Goal: Task Accomplishment & Management: Manage account settings

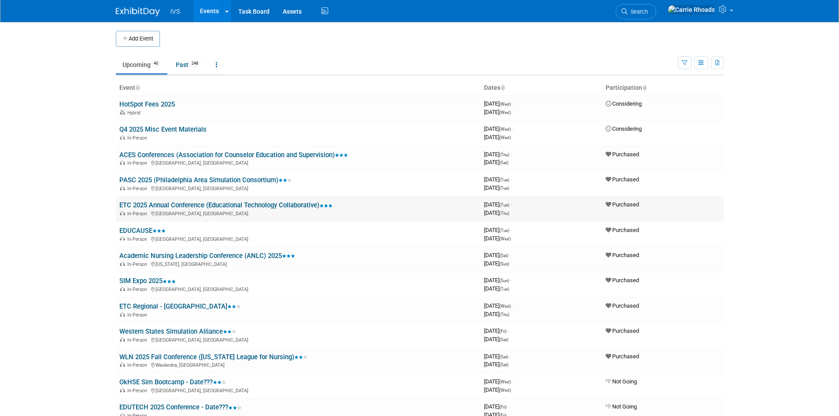
click at [145, 202] on link "ETC 2025 Annual Conference (Educational Technology Collaborative)" at bounding box center [225, 205] width 213 height 8
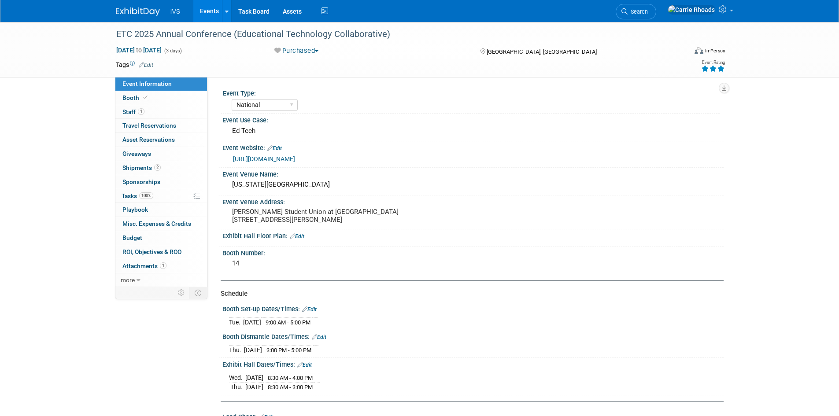
select select "National"
click at [295, 157] on link "[URL][DOMAIN_NAME]" at bounding box center [264, 158] width 62 height 7
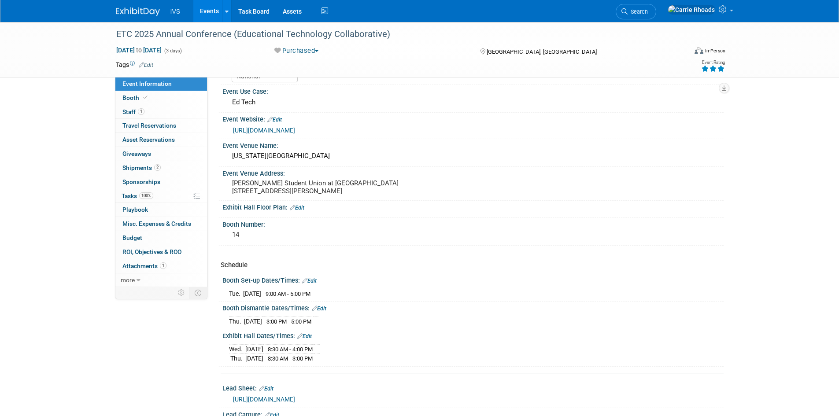
scroll to position [44, 0]
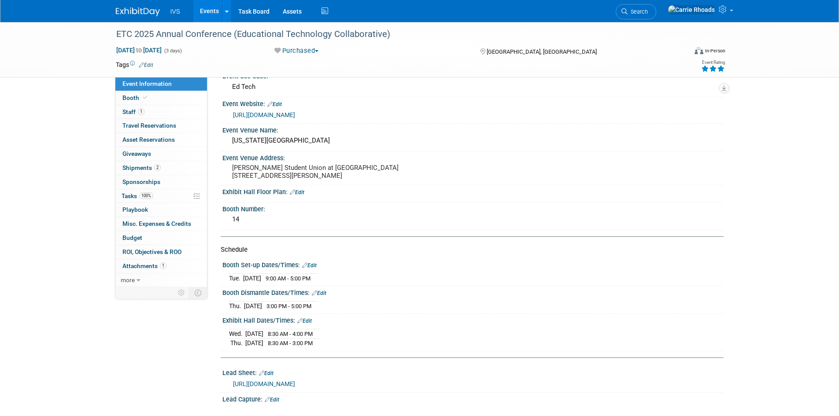
click at [123, 11] on img at bounding box center [138, 11] width 44 height 9
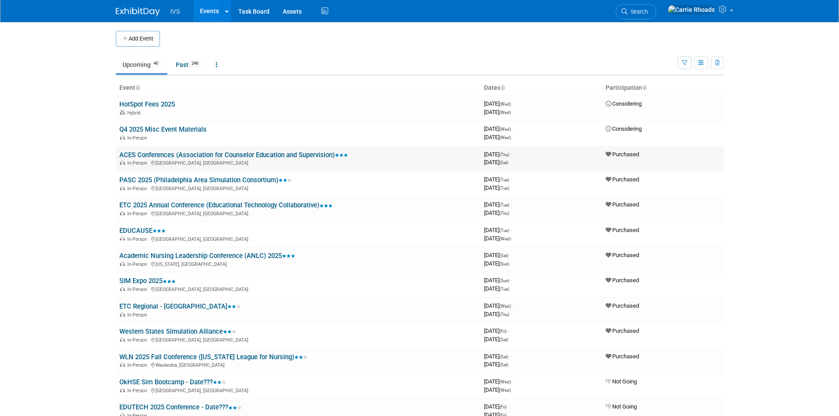
click at [139, 157] on link "ACES Conferences (Association for Counselor Education and Supervision)" at bounding box center [233, 155] width 229 height 8
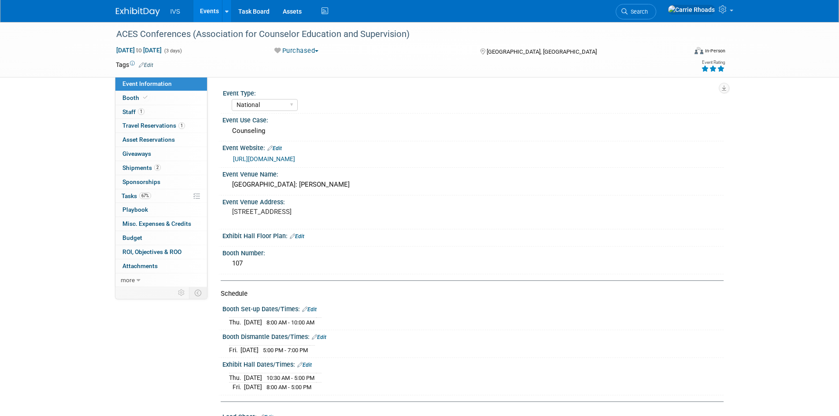
select select "National"
click at [132, 114] on span "Staff 1" at bounding box center [133, 111] width 22 height 7
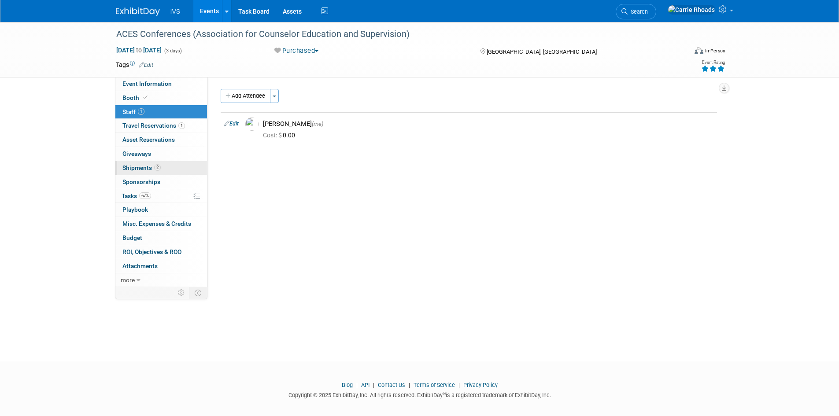
click at [133, 170] on span "Shipments 2" at bounding box center [141, 167] width 38 height 7
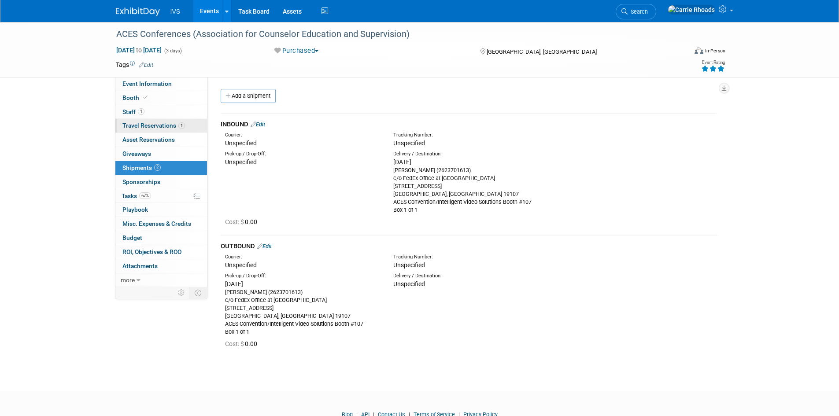
click at [137, 128] on span "Travel Reservations 1" at bounding box center [153, 125] width 63 height 7
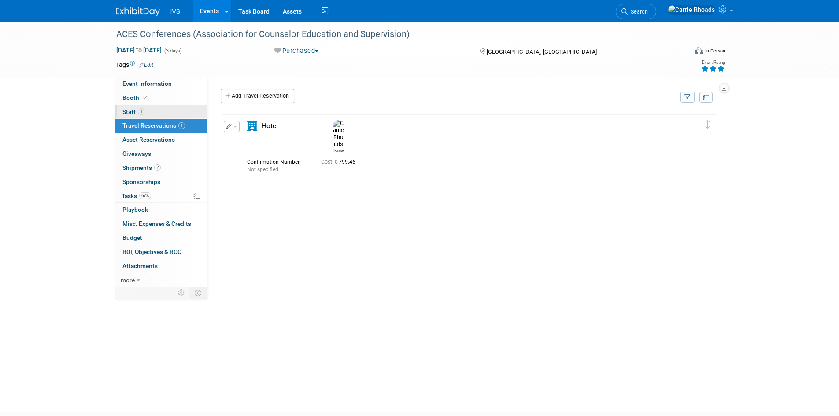
click at [131, 115] on span "Staff 1" at bounding box center [133, 111] width 22 height 7
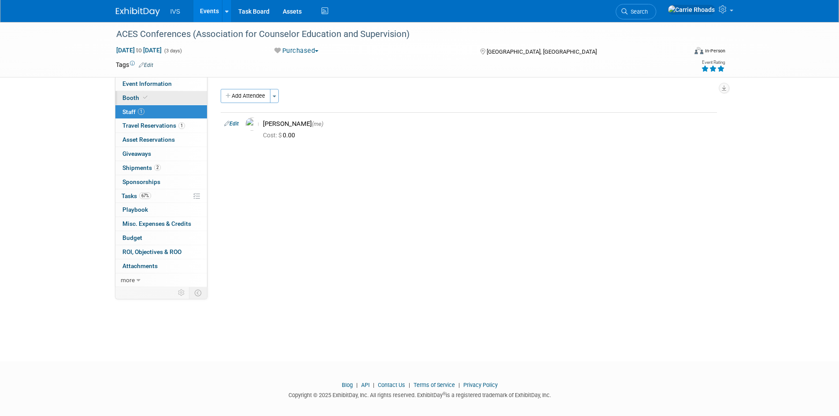
click at [130, 101] on link "Booth" at bounding box center [161, 98] width 92 height 14
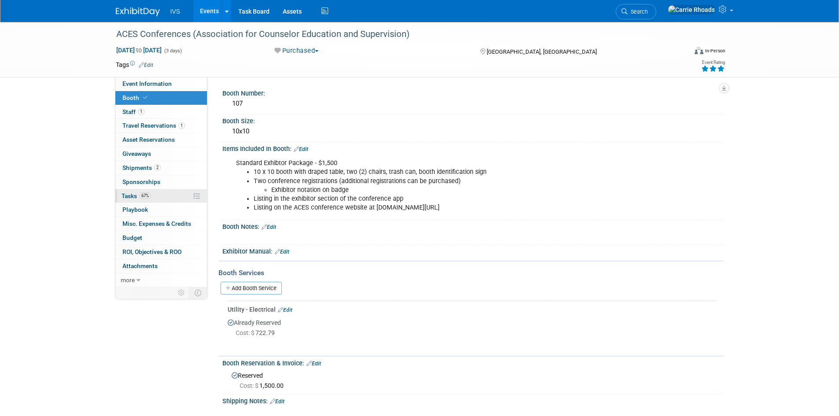
click at [133, 195] on span "Tasks 67%" at bounding box center [137, 195] width 30 height 7
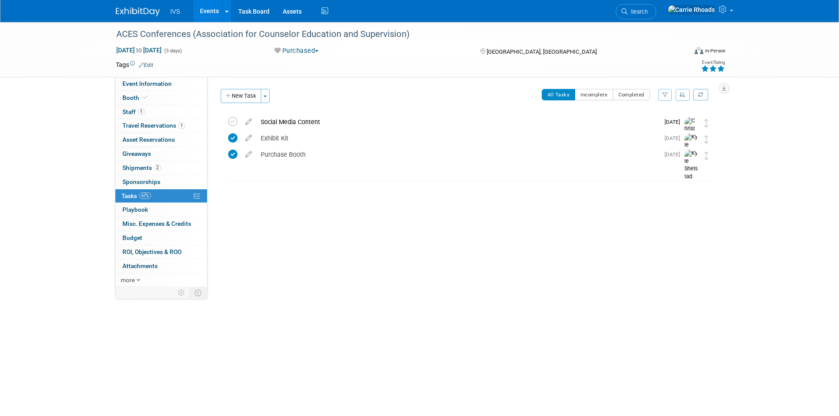
click at [51, 265] on div "ACES Conferences (Association for Counselor Education and Supervision) Oct 9, 2…" at bounding box center [419, 184] width 839 height 324
click at [648, 12] on span "Search" at bounding box center [637, 11] width 20 height 7
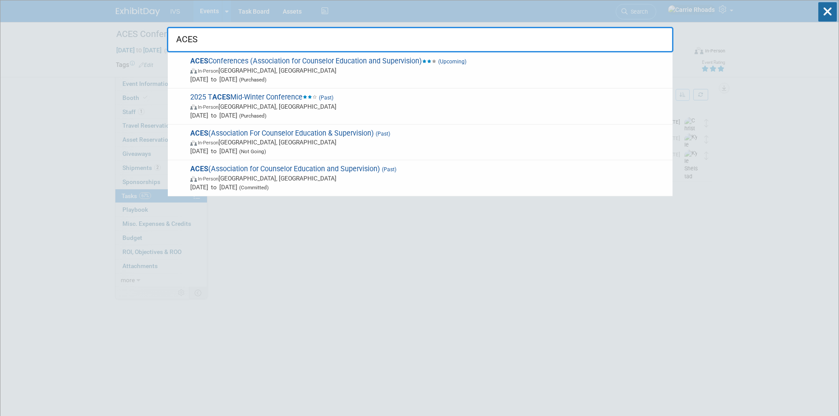
type input "ACES"
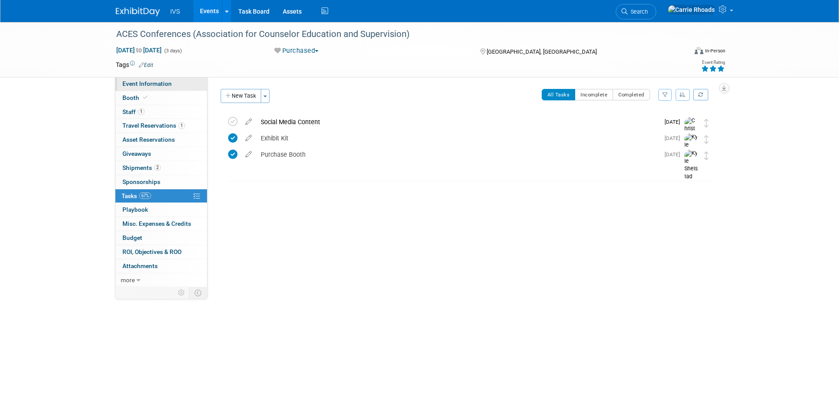
click at [149, 82] on span "Event Information" at bounding box center [146, 83] width 49 height 7
select select "National"
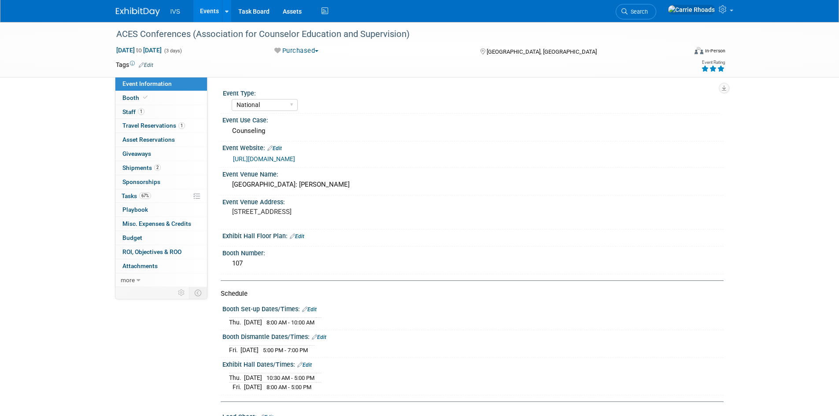
click at [38, 288] on div "ACES Conferences (Association for Counselor Education and Supervision) Oct 9, 2…" at bounding box center [419, 345] width 839 height 646
click at [126, 98] on span "Booth" at bounding box center [135, 97] width 27 height 7
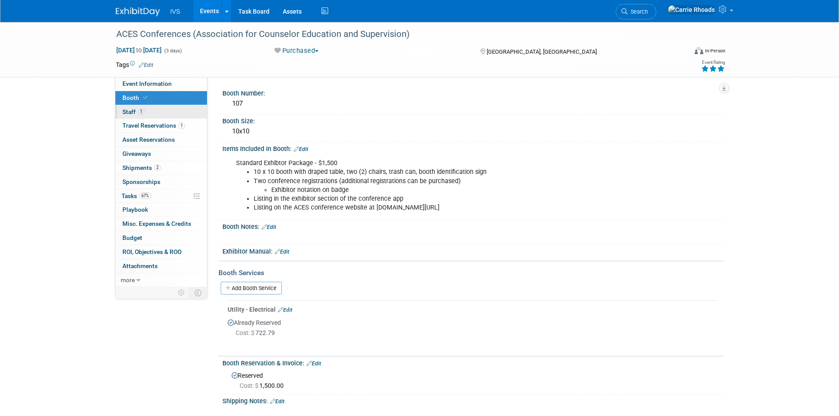
click at [129, 113] on span "Staff 1" at bounding box center [133, 111] width 22 height 7
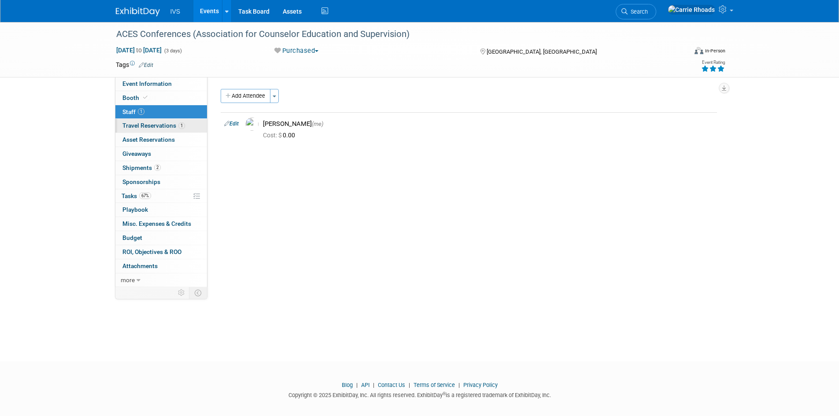
click at [130, 127] on span "Travel Reservations 1" at bounding box center [153, 125] width 63 height 7
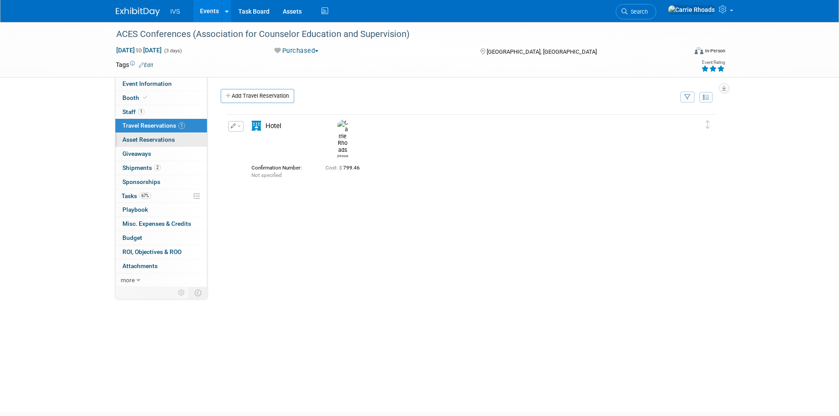
click at [129, 140] on span "Asset Reservations 0" at bounding box center [148, 139] width 52 height 7
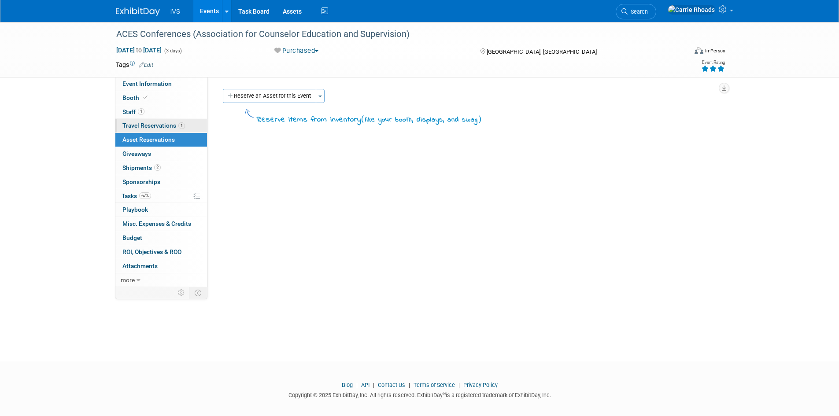
click at [129, 127] on span "Travel Reservations 1" at bounding box center [153, 125] width 63 height 7
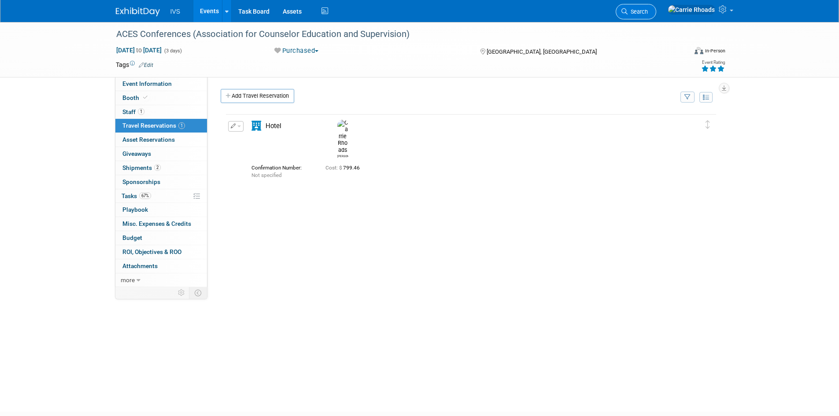
click at [648, 11] on span "Search" at bounding box center [637, 11] width 20 height 7
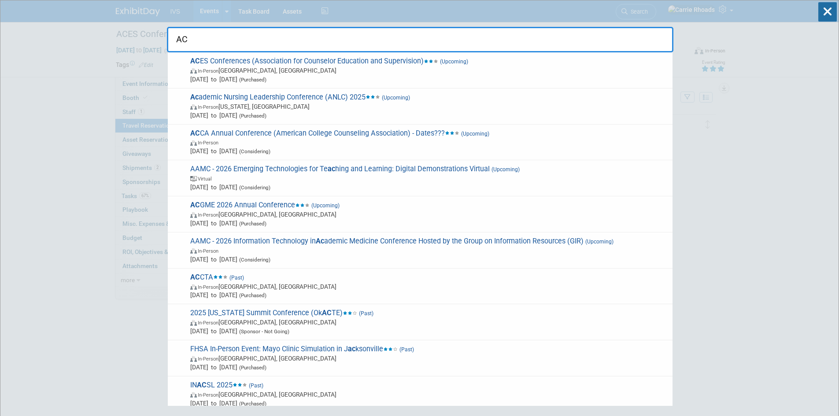
type input "A"
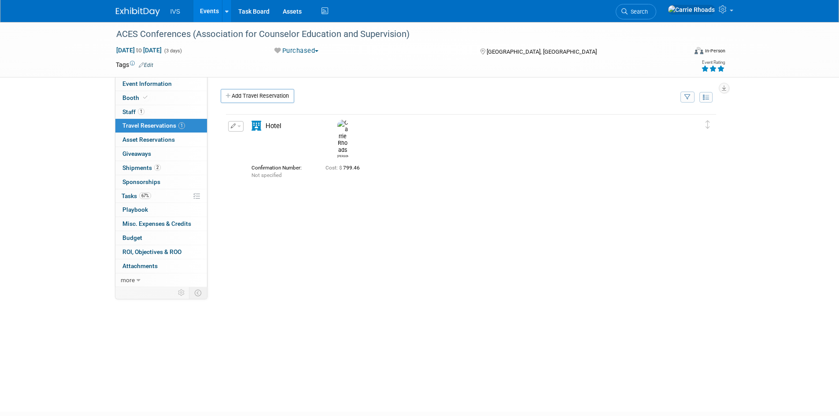
click at [128, 12] on img at bounding box center [138, 11] width 44 height 9
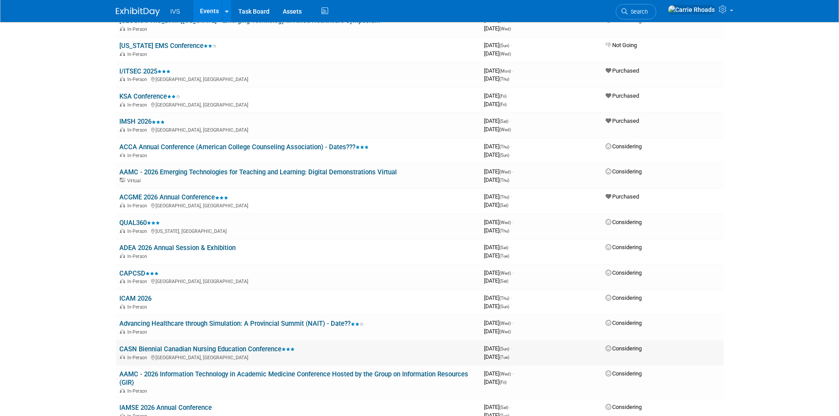
scroll to position [484, 0]
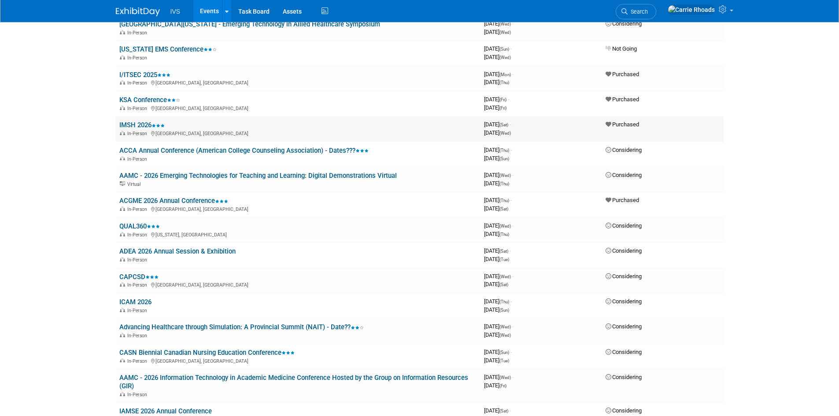
click at [136, 130] on div "In-Person San Antonio, TX" at bounding box center [298, 132] width 358 height 7
click at [136, 126] on link "IMSH 2026" at bounding box center [141, 125] width 45 height 8
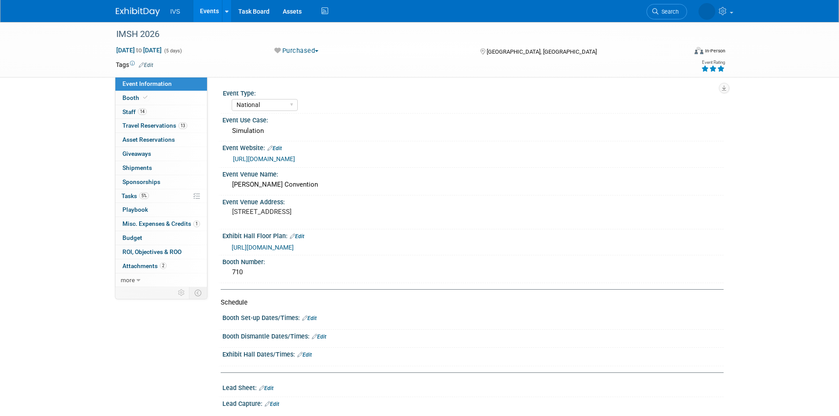
select select "National"
click at [129, 195] on span "Tasks 5%" at bounding box center [135, 195] width 27 height 7
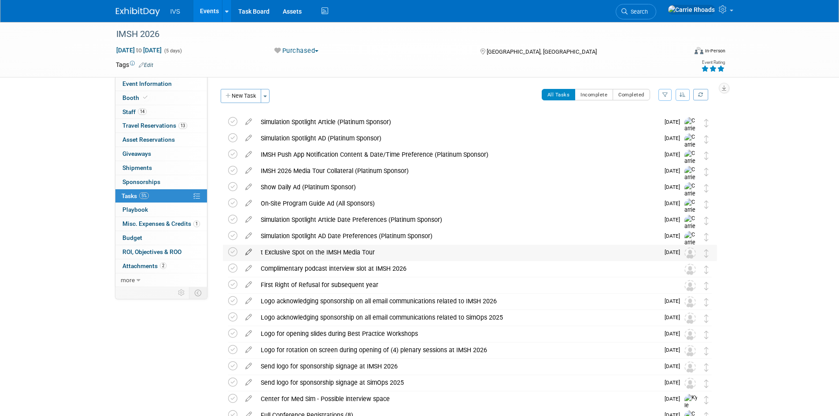
click at [246, 251] on icon at bounding box center [248, 250] width 15 height 11
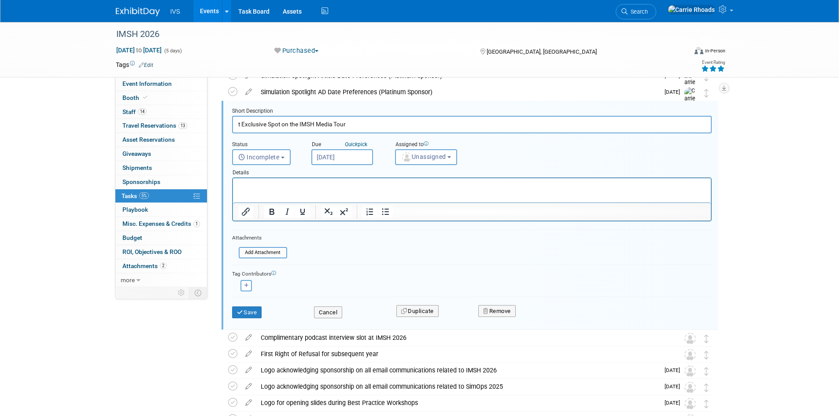
scroll to position [160, 0]
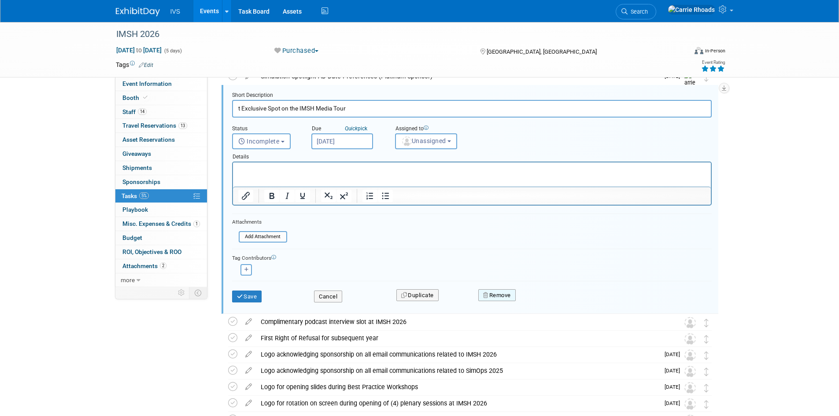
click at [510, 295] on button "Remove" at bounding box center [496, 295] width 37 height 12
click at [551, 298] on link "Yes" at bounding box center [547, 302] width 26 height 14
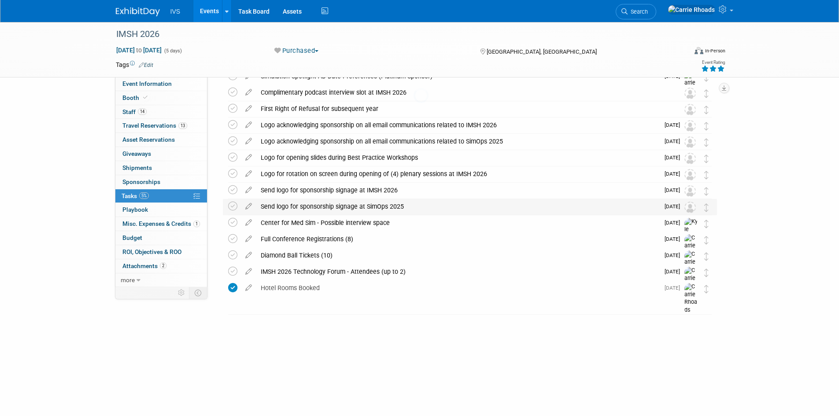
scroll to position [94, 0]
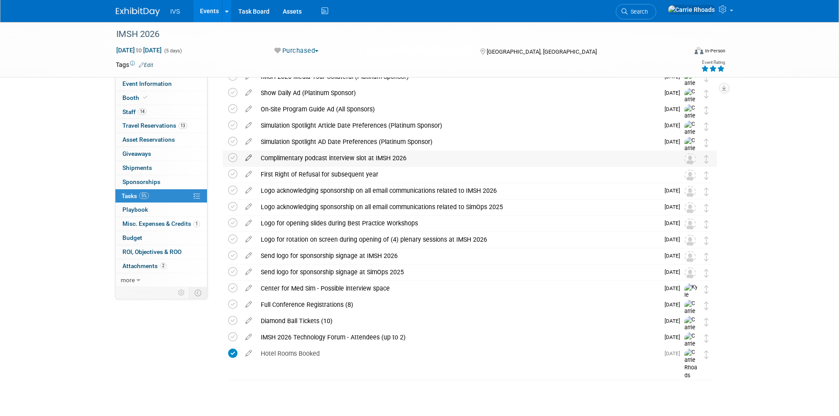
click at [247, 157] on icon at bounding box center [248, 156] width 15 height 11
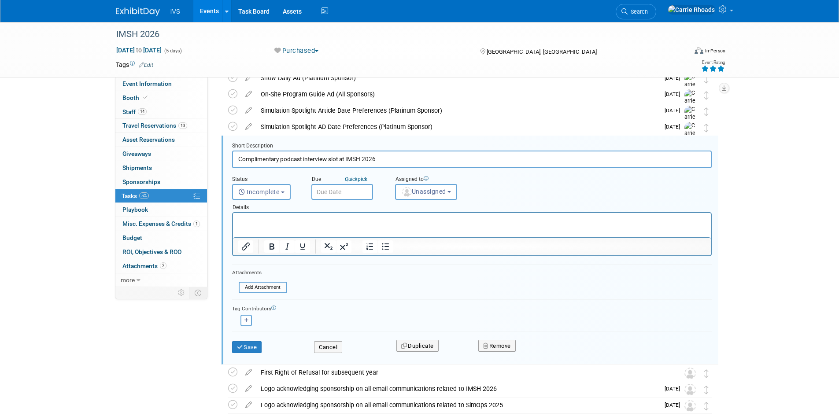
scroll to position [116, 0]
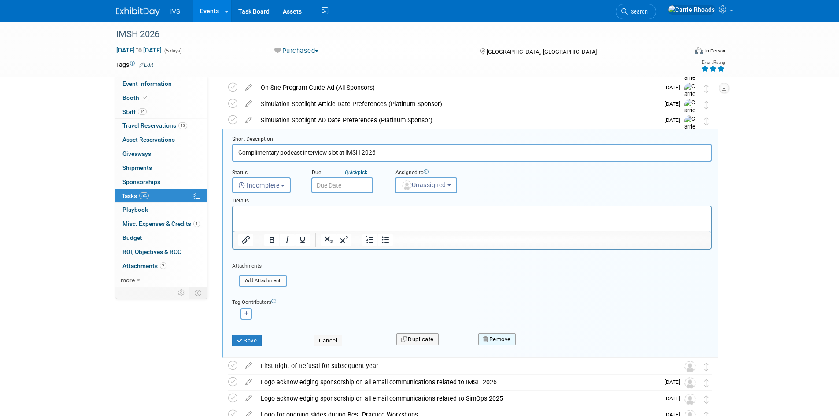
click at [498, 337] on button "Remove" at bounding box center [496, 339] width 37 height 12
click at [540, 346] on icon at bounding box center [540, 346] width 5 height 5
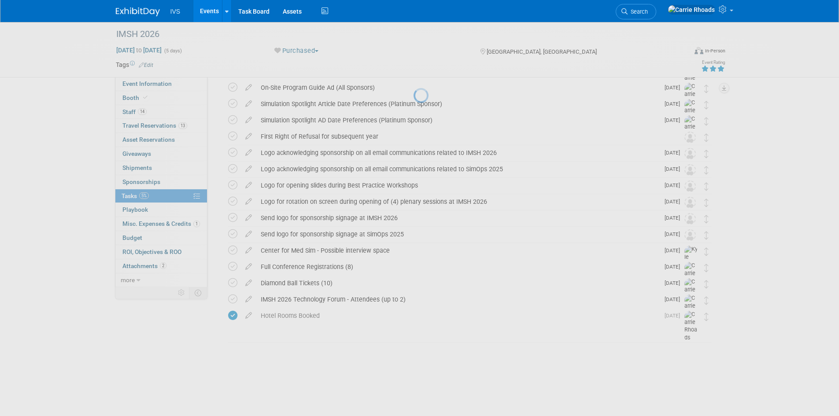
scroll to position [78, 0]
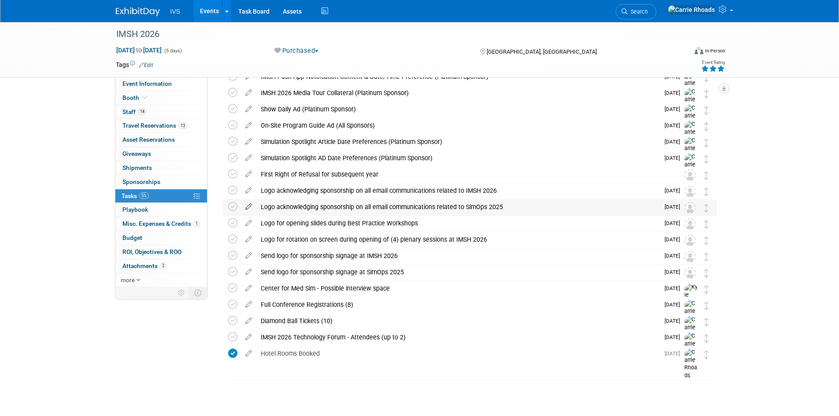
click at [247, 205] on icon at bounding box center [248, 204] width 15 height 11
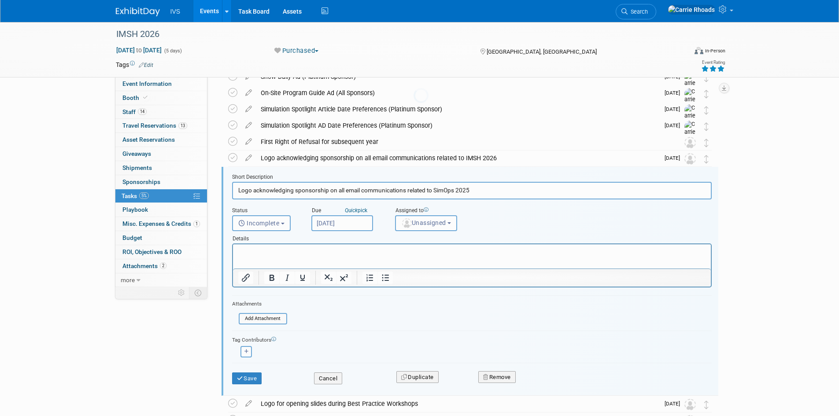
scroll to position [148, 0]
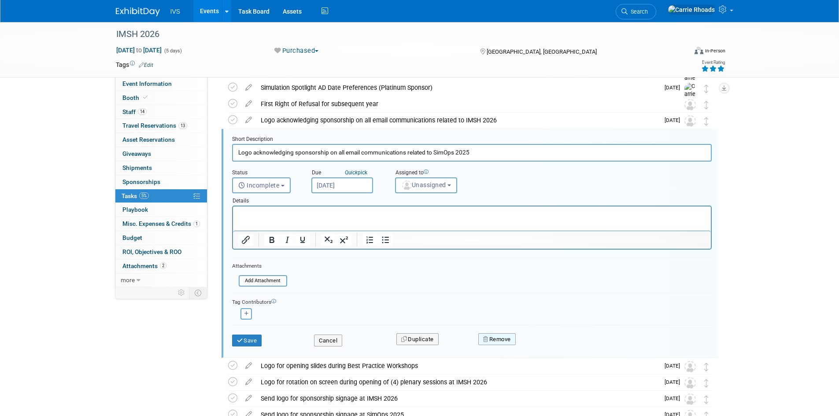
click at [498, 341] on button "Remove" at bounding box center [496, 339] width 37 height 12
click at [543, 345] on link "Yes" at bounding box center [547, 346] width 26 height 14
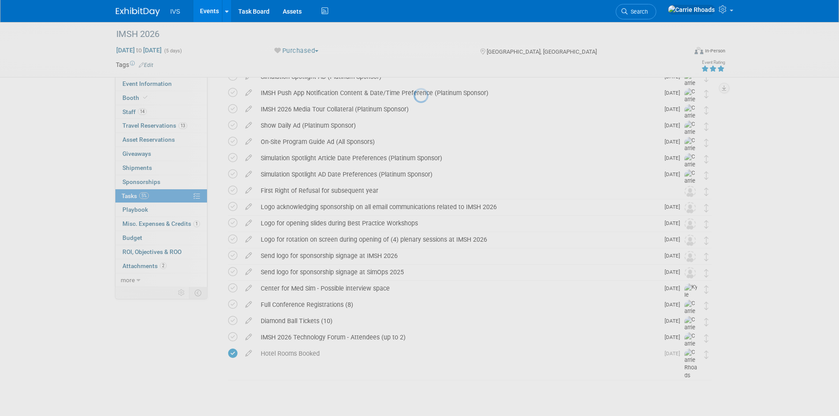
scroll to position [62, 0]
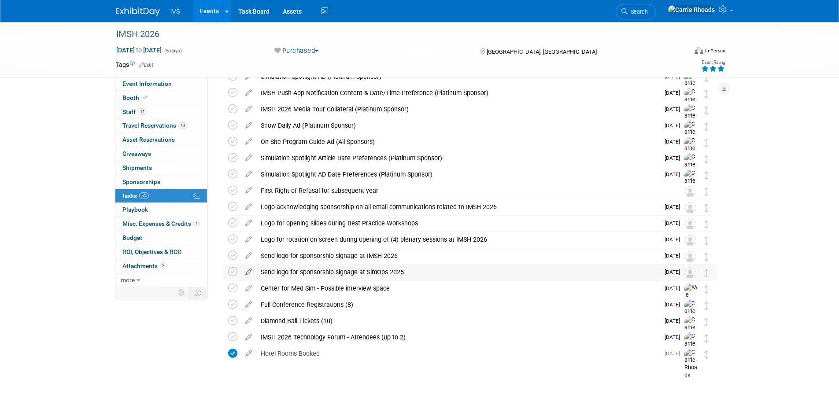
click at [249, 269] on icon at bounding box center [248, 270] width 15 height 11
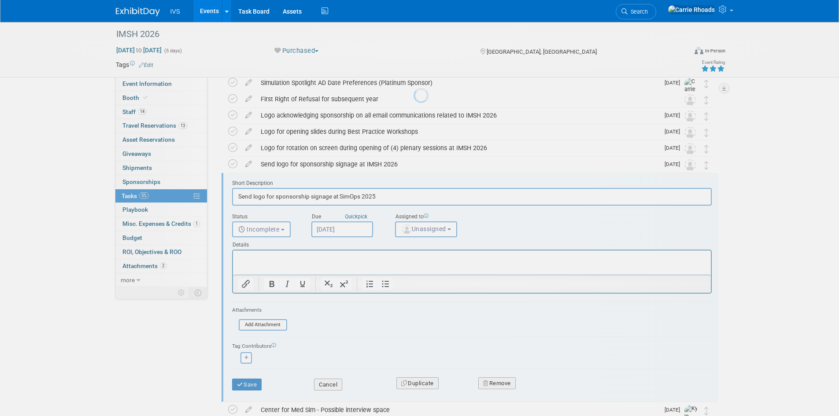
scroll to position [197, 0]
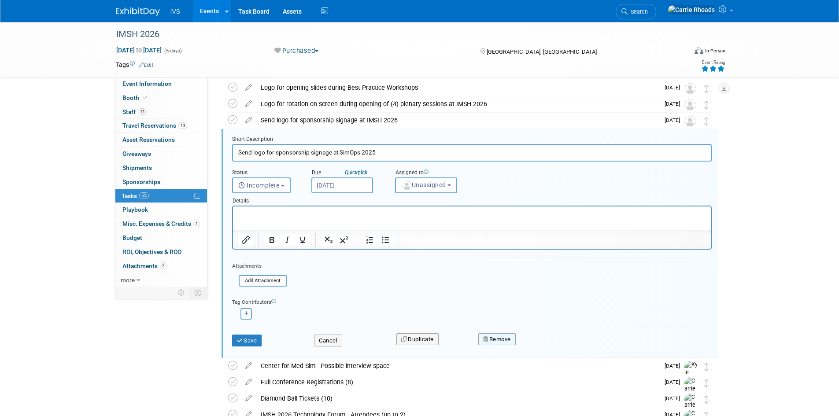
click at [497, 339] on button "Remove" at bounding box center [496, 339] width 37 height 12
click at [542, 350] on link "Yes" at bounding box center [547, 346] width 26 height 14
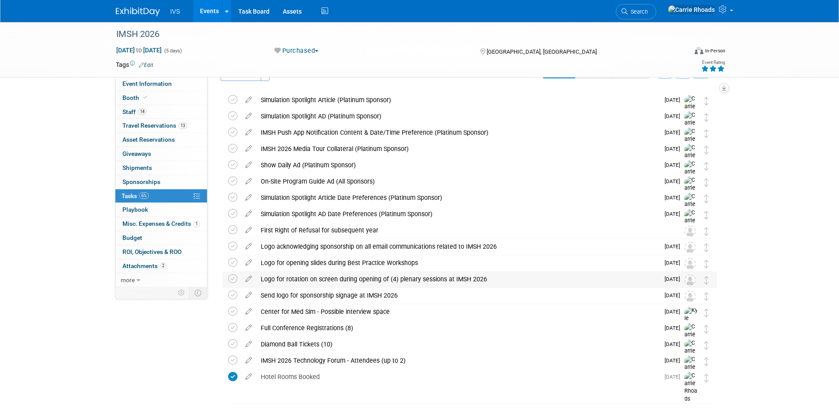
scroll to position [0, 0]
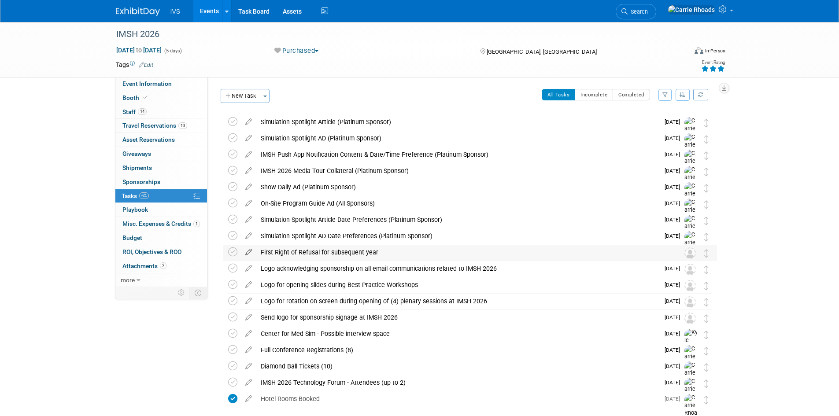
click at [247, 253] on icon at bounding box center [248, 250] width 15 height 11
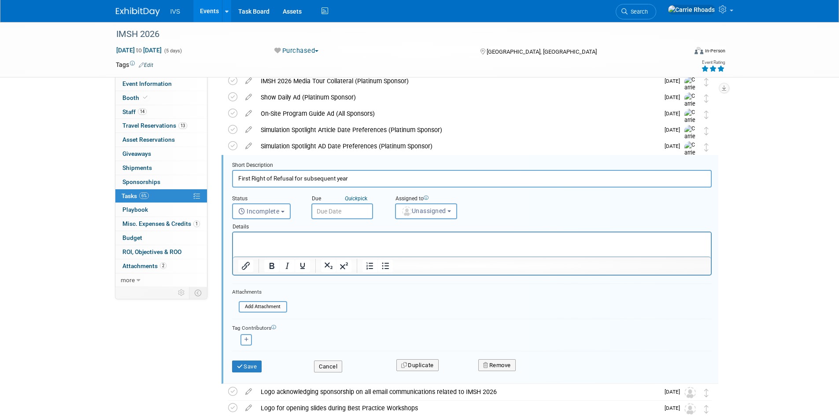
scroll to position [116, 0]
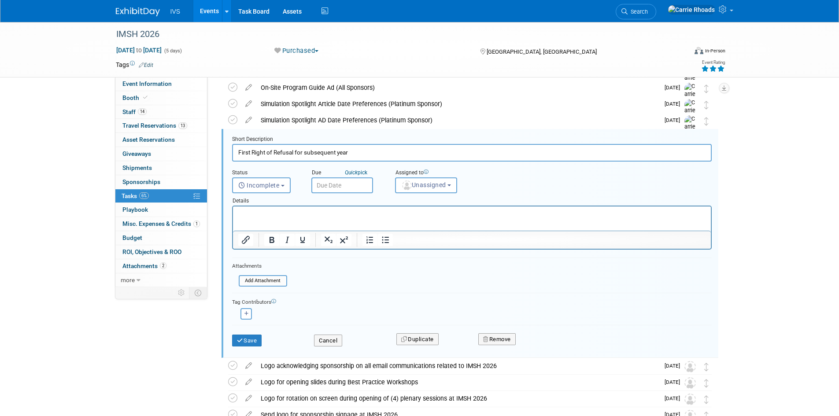
click at [235, 152] on input "First Right of Refusal for subsequent year" at bounding box center [471, 152] width 479 height 17
drag, startPoint x: 466, startPoint y: 153, endPoint x: 345, endPoint y: 149, distance: 121.2
click at [345, 149] on input "IMSH 2027 Booth Selection Date & Time - First Right of Refusal for subsequent y…" at bounding box center [471, 152] width 479 height 17
type input "IMSH 2027 Booth Selection Date & Time"
click at [272, 210] on html at bounding box center [471, 213] width 478 height 12
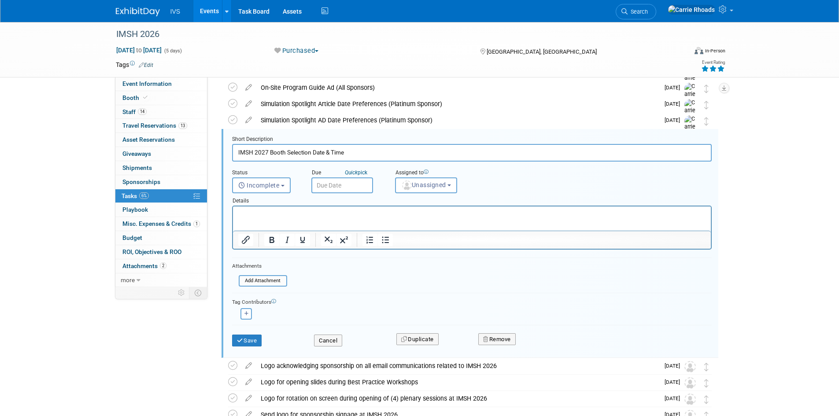
paste body "Rich Text Area. Press ALT-0 for help."
click at [240, 213] on p "- First Right of Refusal for subsequent year" at bounding box center [472, 214] width 468 height 8
click at [332, 185] on input "text" at bounding box center [342, 185] width 62 height 16
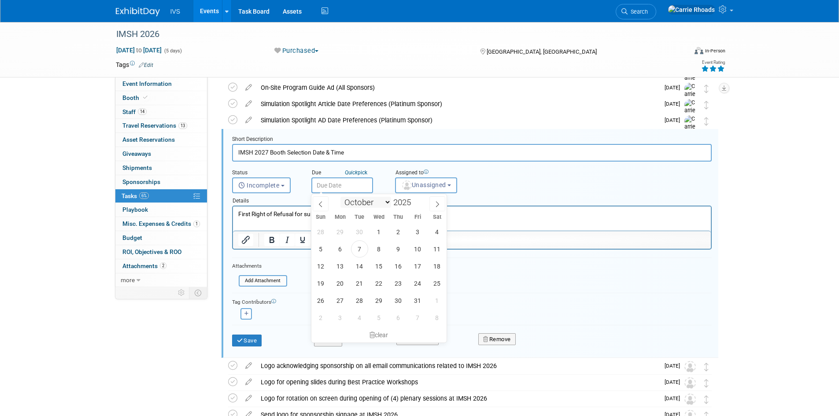
click at [388, 205] on select "January February March April May June July August September October November De…" at bounding box center [365, 202] width 51 height 11
select select "11"
click at [340, 197] on select "January February March April May June July August September October November De…" at bounding box center [365, 202] width 51 height 11
click at [341, 269] on span "15" at bounding box center [340, 266] width 17 height 17
type input "Dec 15, 2025"
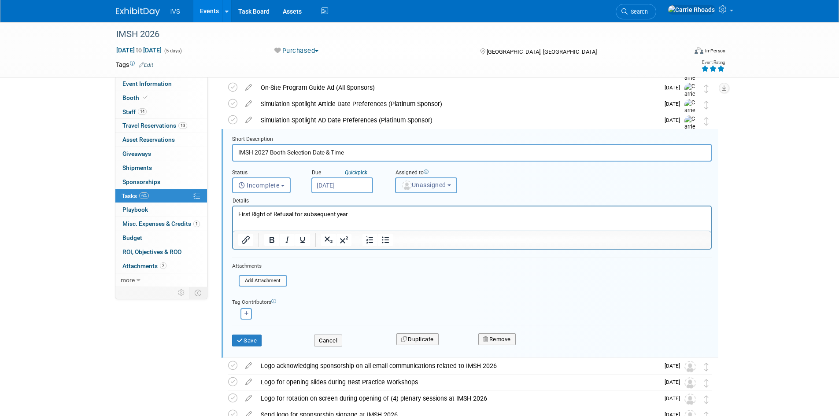
click at [418, 187] on span "Unassigned" at bounding box center [423, 184] width 45 height 7
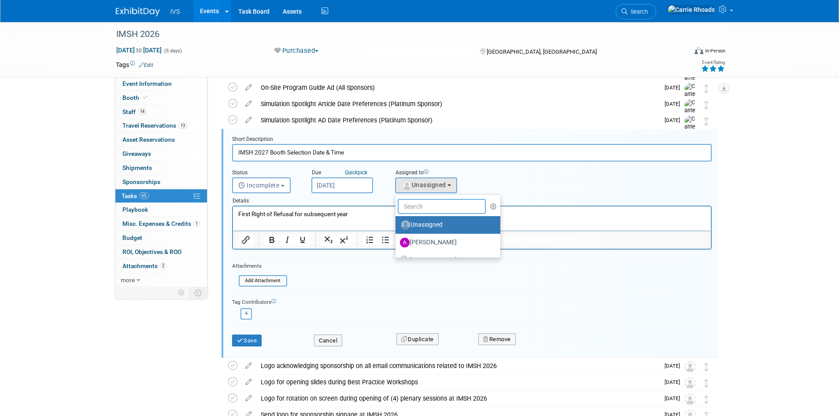
click at [415, 210] on input "text" at bounding box center [442, 206] width 88 height 15
type input "Car"
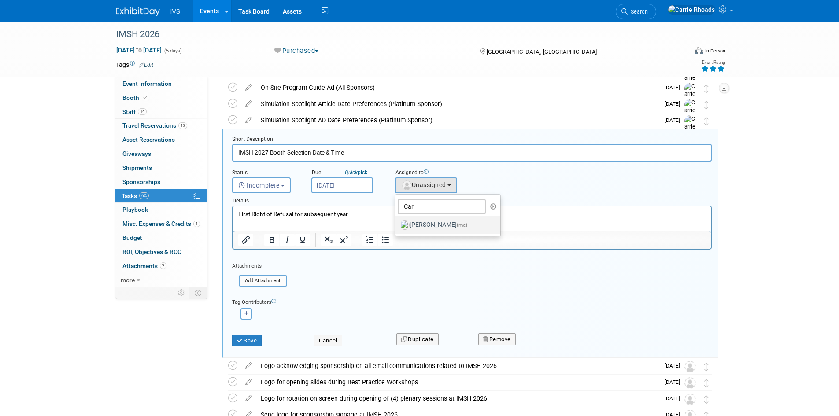
click at [425, 226] on label "Carrie Rhoads (me)" at bounding box center [446, 225] width 92 height 14
click at [397, 226] on input "Carrie Rhoads (me)" at bounding box center [394, 224] width 6 height 6
select select "5b2fb08f-64b8-4437-9630-b83e86b7043e"
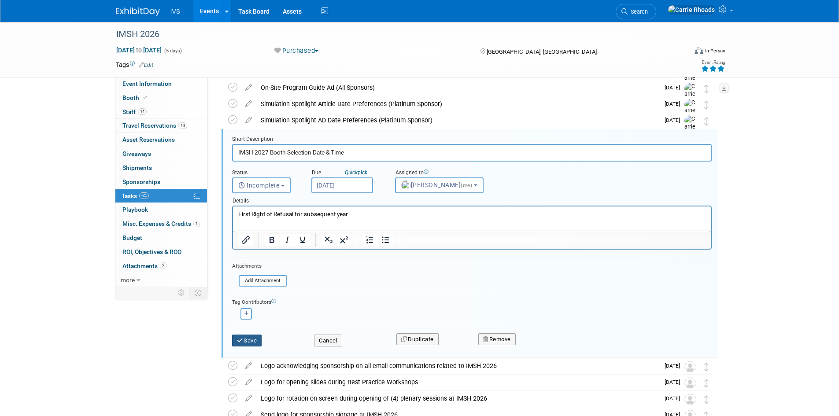
click at [247, 340] on button "Save" at bounding box center [247, 341] width 30 height 12
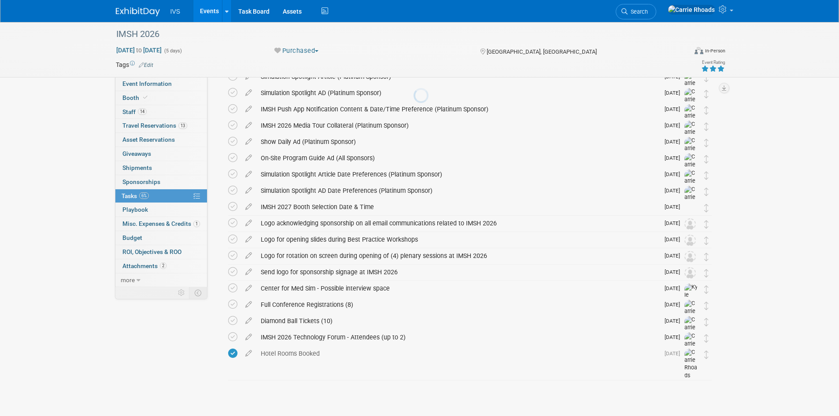
scroll to position [45, 0]
click at [134, 268] on span "Attachments 2" at bounding box center [144, 265] width 44 height 7
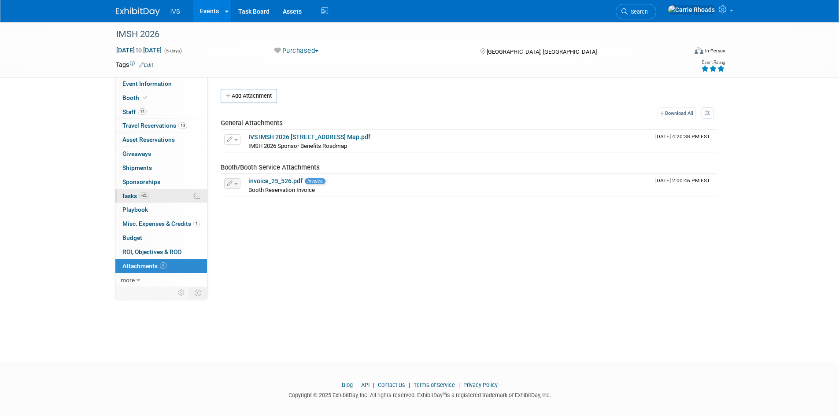
click at [125, 198] on span "Tasks 6%" at bounding box center [135, 195] width 27 height 7
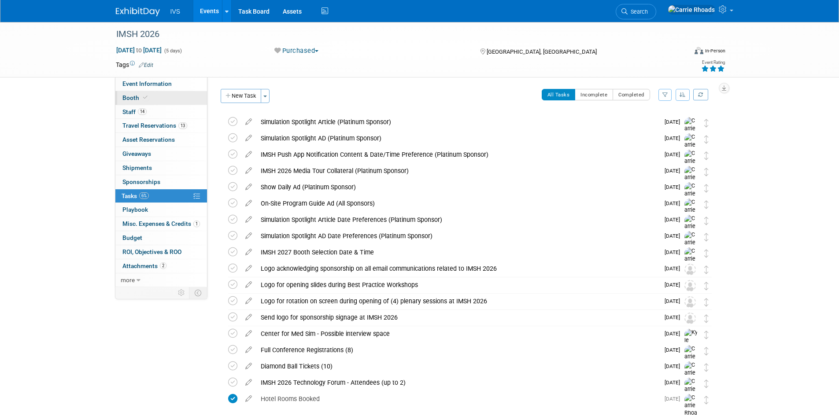
click at [126, 97] on span "Booth" at bounding box center [135, 97] width 27 height 7
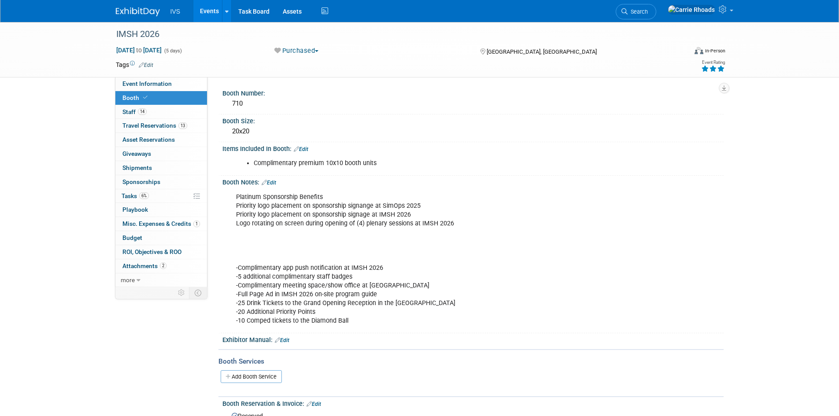
click at [273, 182] on link "Edit" at bounding box center [269, 183] width 15 height 6
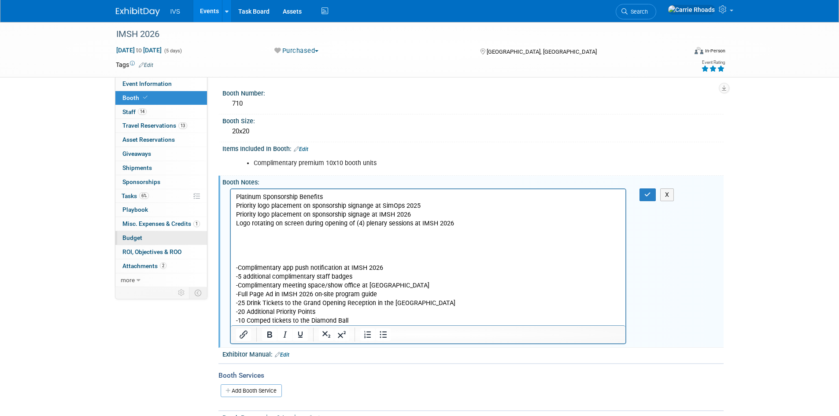
click at [126, 238] on span "Budget" at bounding box center [132, 237] width 20 height 7
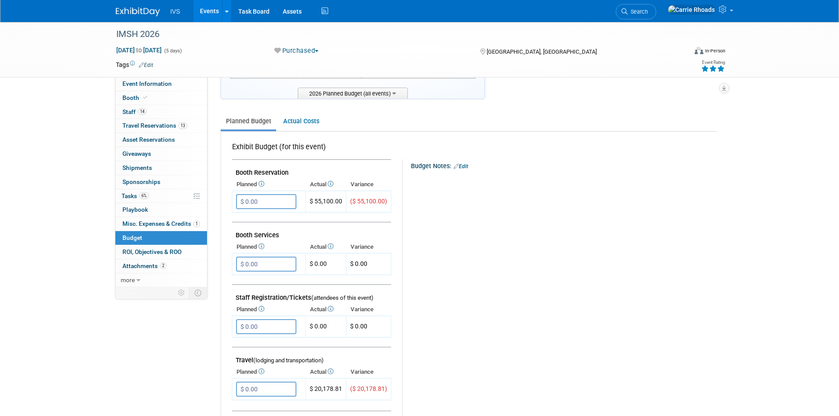
scroll to position [88, 0]
click at [135, 114] on span "Staff 14" at bounding box center [134, 111] width 24 height 7
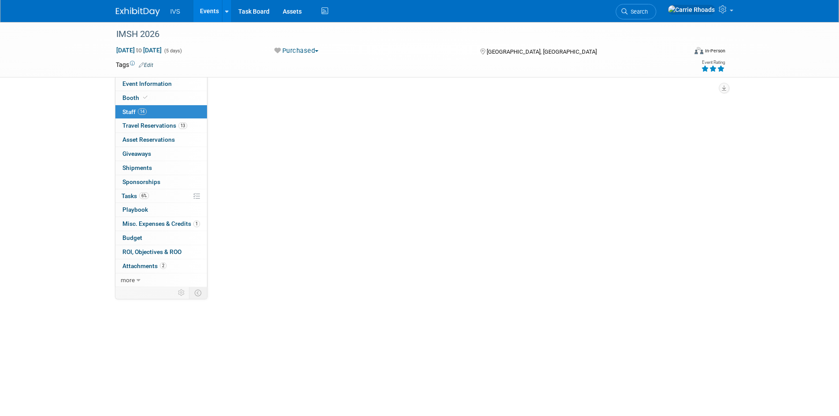
scroll to position [0, 0]
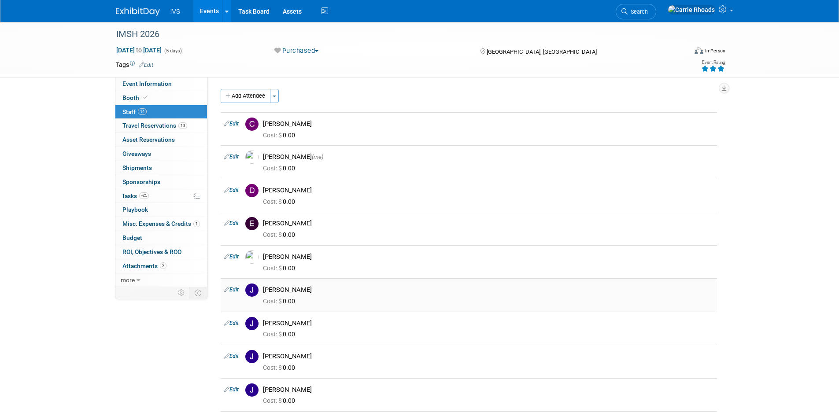
click at [231, 287] on link "Edit" at bounding box center [231, 290] width 15 height 6
select select "bd20ca53-3382-4b6b-befa-39393eb0d8bb"
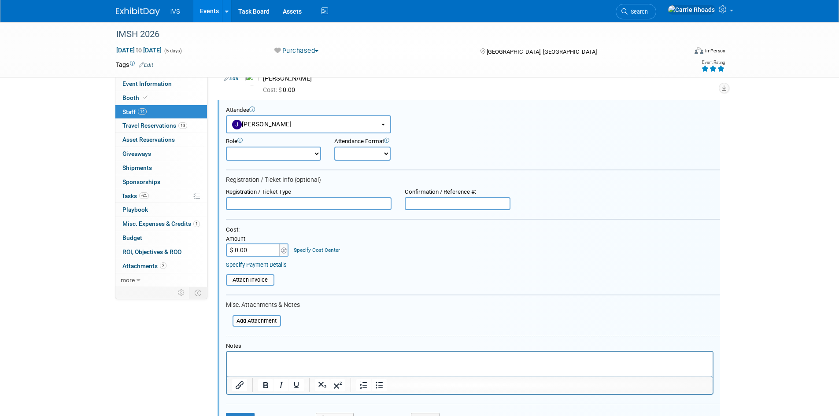
click at [266, 362] on p "Rich Text Area. Press ALT-0 for help." at bounding box center [470, 359] width 476 height 9
click at [295, 361] on p "Rich Text Area. Press ALT-0 for help." at bounding box center [470, 359] width 476 height 9
drag, startPoint x: 601, startPoint y: 351, endPoint x: 827, endPoint y: 704, distance: 419.3
click at [601, 352] on html "RTForumN – if the individuals are exhibit staff only and do not have a full con…" at bounding box center [469, 358] width 486 height 12
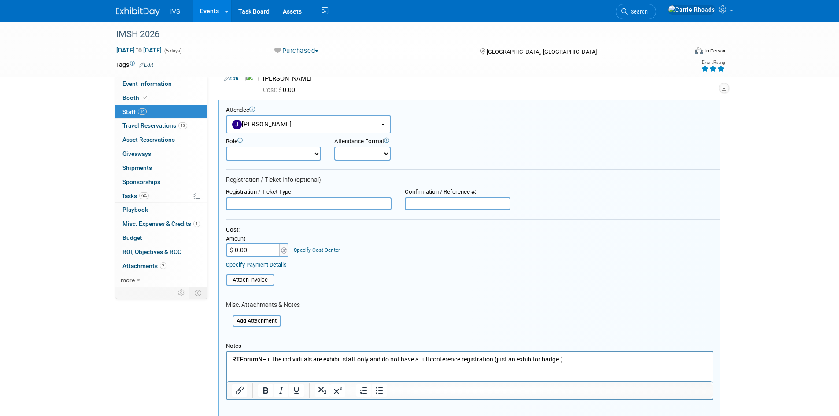
paste body "Rich Text Area. Press ALT-0 for help."
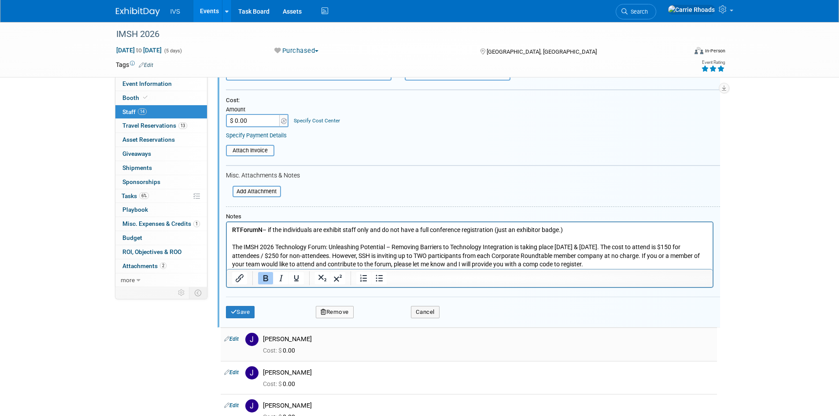
scroll to position [310, 0]
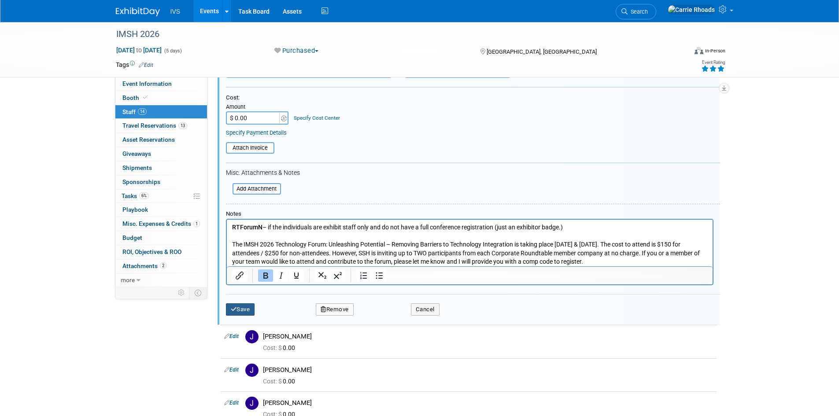
click at [249, 315] on button "Save" at bounding box center [240, 309] width 29 height 12
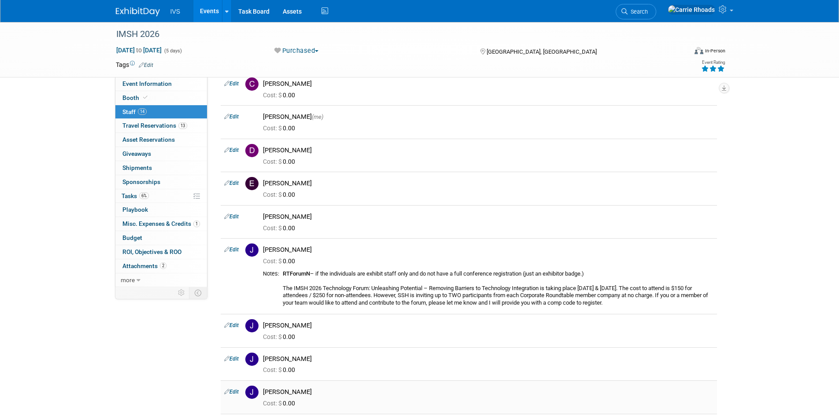
scroll to position [0, 0]
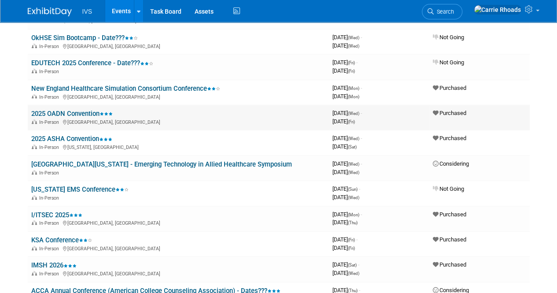
scroll to position [352, 0]
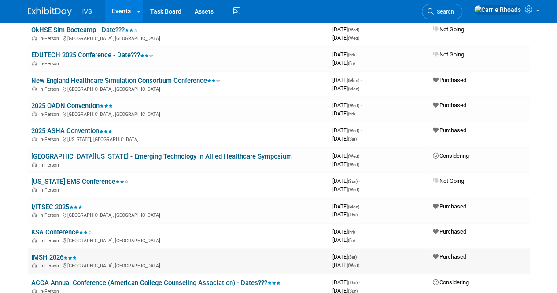
click at [54, 255] on link "IMSH 2026" at bounding box center [53, 257] width 45 height 8
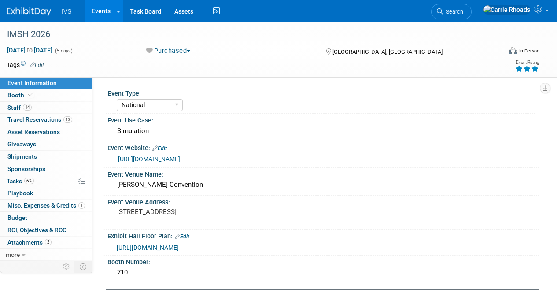
select select "National"
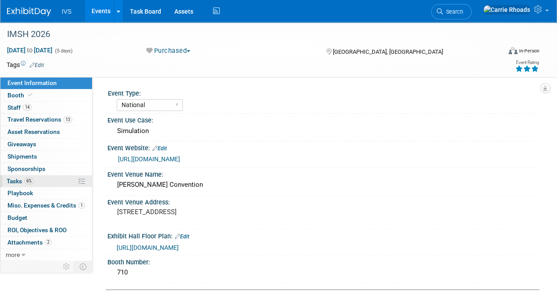
click at [19, 178] on span "Tasks 6%" at bounding box center [20, 180] width 27 height 7
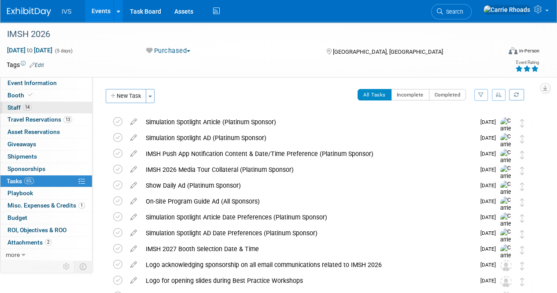
click at [12, 110] on span "Staff 14" at bounding box center [19, 107] width 24 height 7
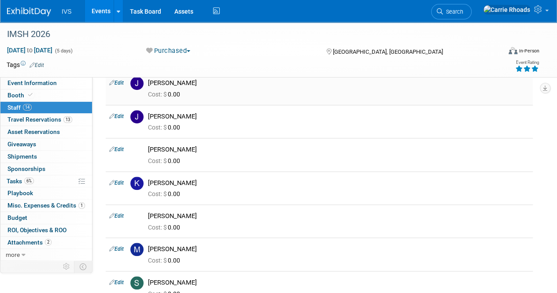
scroll to position [352, 0]
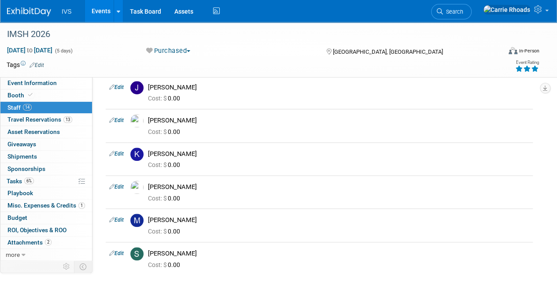
click at [23, 83] on span "Event Information" at bounding box center [31, 82] width 49 height 7
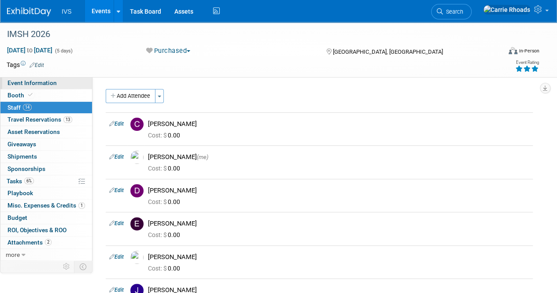
select select "National"
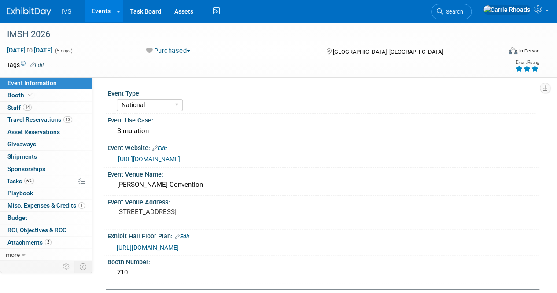
click at [166, 246] on span "[URL][DOMAIN_NAME]" at bounding box center [148, 247] width 62 height 7
click at [23, 11] on img at bounding box center [29, 11] width 44 height 9
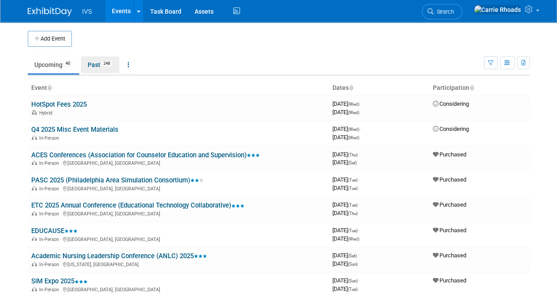
click at [90, 64] on link "Past 248" at bounding box center [100, 64] width 38 height 17
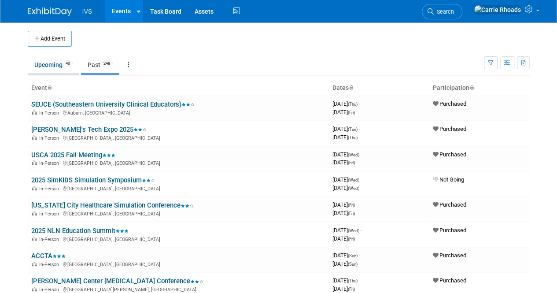
click at [41, 63] on link "Upcoming 40" at bounding box center [54, 64] width 52 height 17
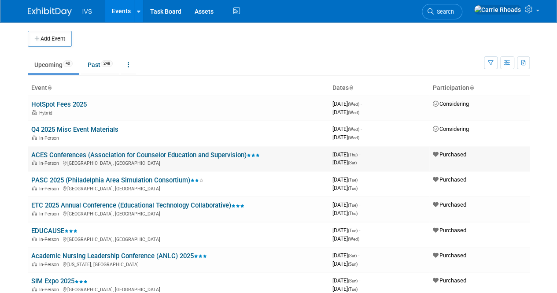
click at [51, 153] on link "ACES Conferences (Association for Counselor Education and Supervision)" at bounding box center [145, 155] width 229 height 8
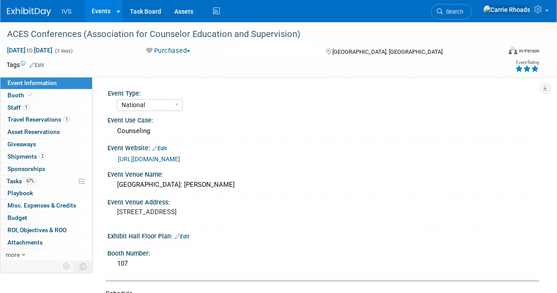
select select "National"
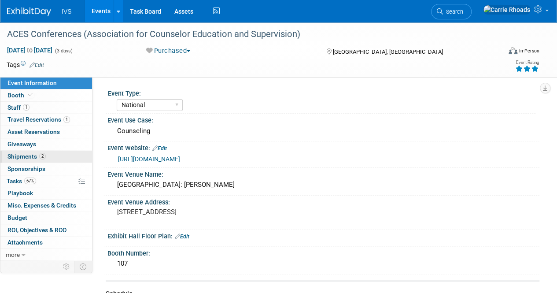
click at [28, 156] on span "Shipments 2" at bounding box center [26, 156] width 38 height 7
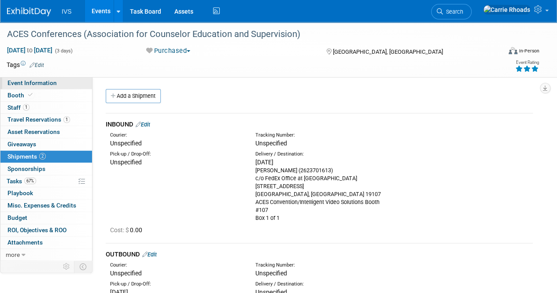
click at [32, 82] on span "Event Information" at bounding box center [31, 82] width 49 height 7
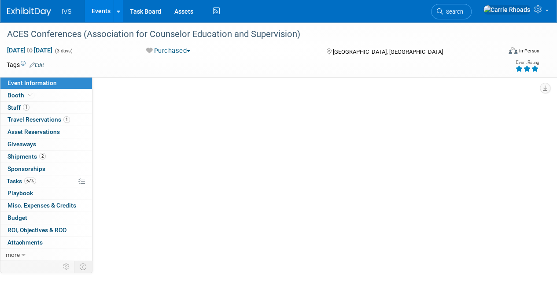
select select "National"
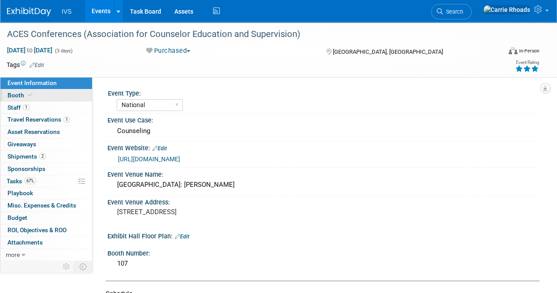
click at [22, 94] on span "Booth" at bounding box center [20, 95] width 27 height 7
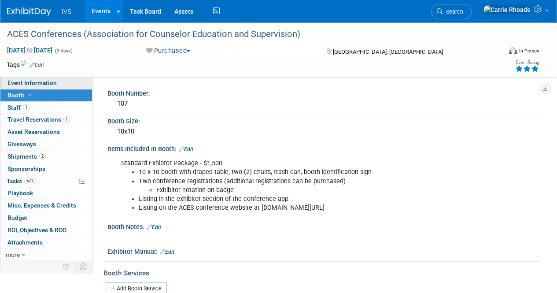
click at [25, 84] on span "Event Information" at bounding box center [31, 82] width 49 height 7
select select "National"
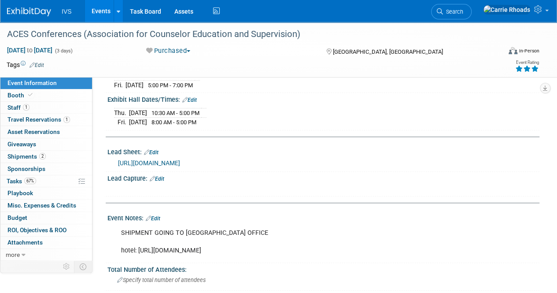
scroll to position [264, 0]
click at [24, 97] on span "Booth" at bounding box center [20, 95] width 27 height 7
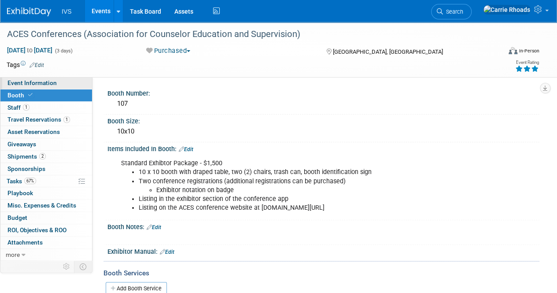
click at [31, 84] on span "Event Information" at bounding box center [31, 82] width 49 height 7
select select "National"
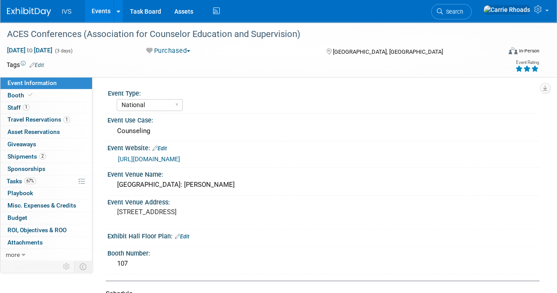
click at [26, 11] on img at bounding box center [29, 11] width 44 height 9
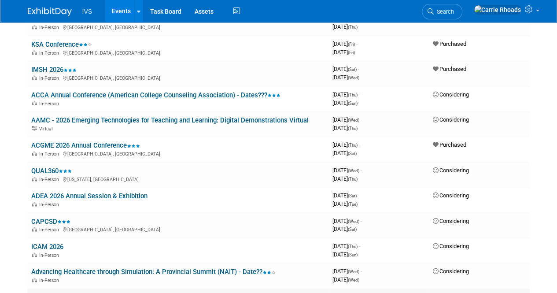
scroll to position [528, 0]
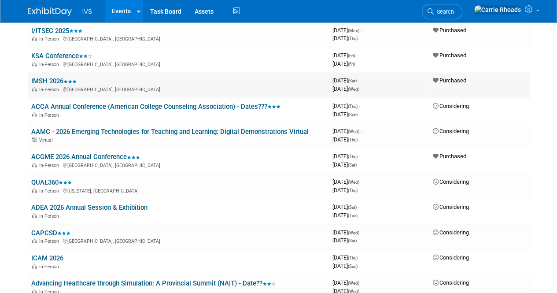
click at [54, 83] on link "IMSH 2026" at bounding box center [53, 81] width 45 height 8
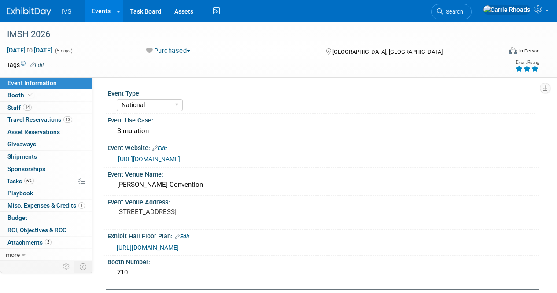
select select "National"
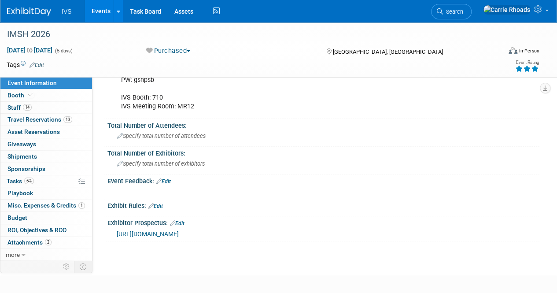
scroll to position [88, 0]
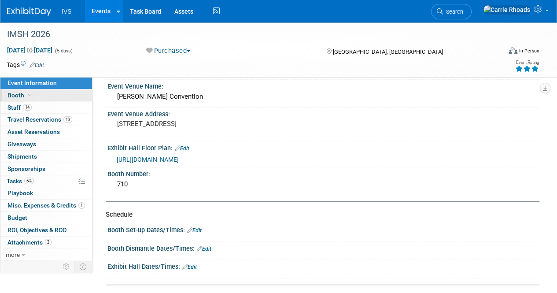
click at [18, 90] on link "Booth" at bounding box center [46, 95] width 92 height 12
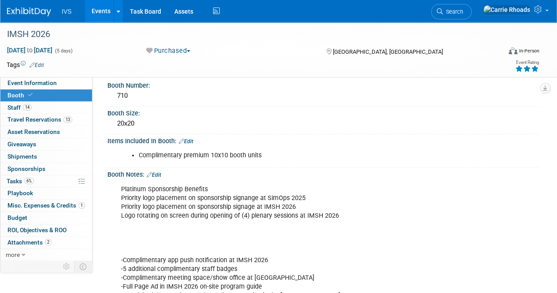
scroll to position [0, 0]
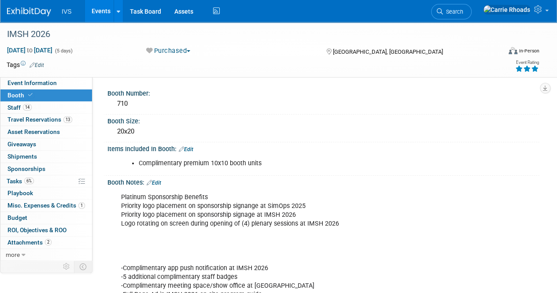
click at [160, 182] on link "Edit" at bounding box center [154, 183] width 15 height 6
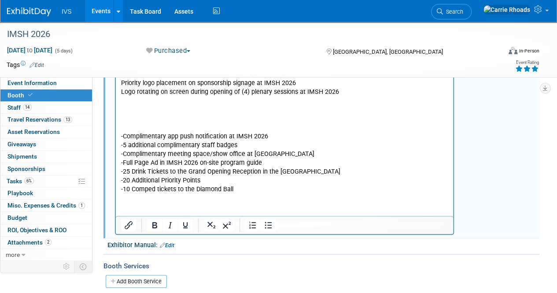
scroll to position [132, 0]
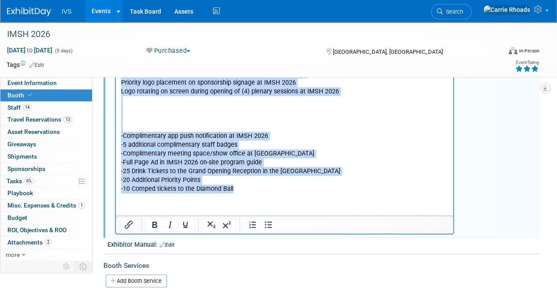
drag, startPoint x: 267, startPoint y: 191, endPoint x: 120, endPoint y: 50, distance: 203.7
click at [120, 57] on html "Platinum Sponsorship Benefits Priority logo placement on sponsorship signange a…" at bounding box center [284, 125] width 337 height 136
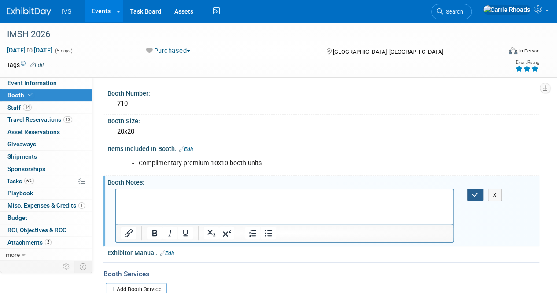
click at [474, 197] on button "button" at bounding box center [475, 194] width 16 height 13
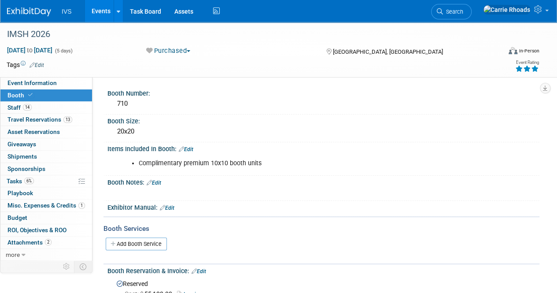
drag, startPoint x: 189, startPoint y: 216, endPoint x: 212, endPoint y: 187, distance: 36.7
click at [208, 192] on div "Booth Number: 710 Booth Size: 20x20 Edit X" at bounding box center [319, 207] width 427 height 241
drag, startPoint x: 217, startPoint y: 172, endPoint x: 218, endPoint y: 166, distance: 6.0
click at [217, 168] on div "Complimentary premium 10x10 booth units X" at bounding box center [323, 162] width 432 height 21
click at [282, 183] on div "Booth Notes: Edit" at bounding box center [323, 181] width 432 height 11
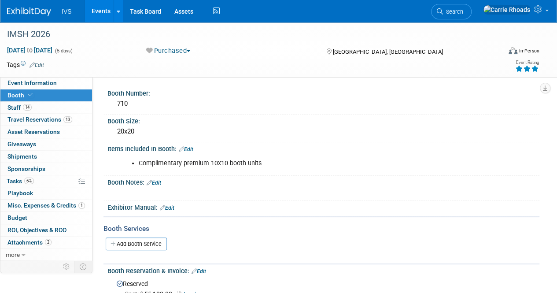
click at [193, 149] on link "Edit" at bounding box center [186, 149] width 15 height 6
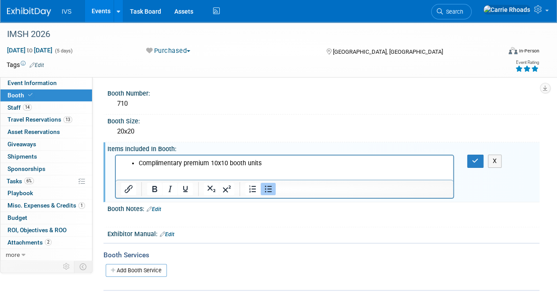
click at [266, 163] on li "Complimentary premium 10x10 booth units" at bounding box center [294, 163] width 310 height 9
click at [494, 165] on button "X" at bounding box center [495, 161] width 14 height 13
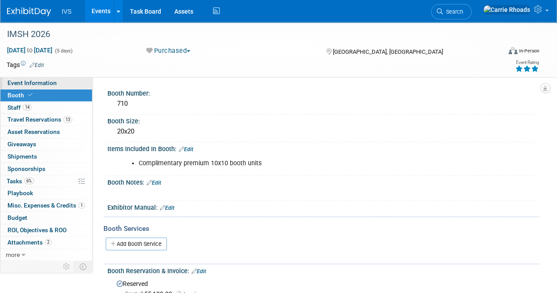
click at [31, 87] on link "Event Information" at bounding box center [46, 83] width 92 height 12
select select "National"
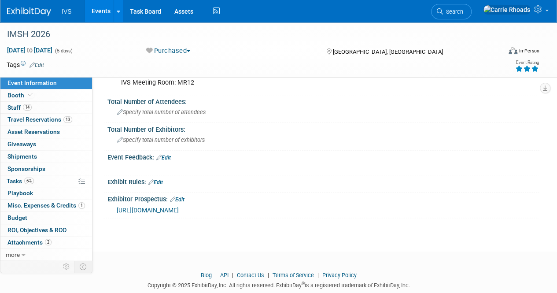
scroll to position [437, 0]
